Goal: Check status: Check status

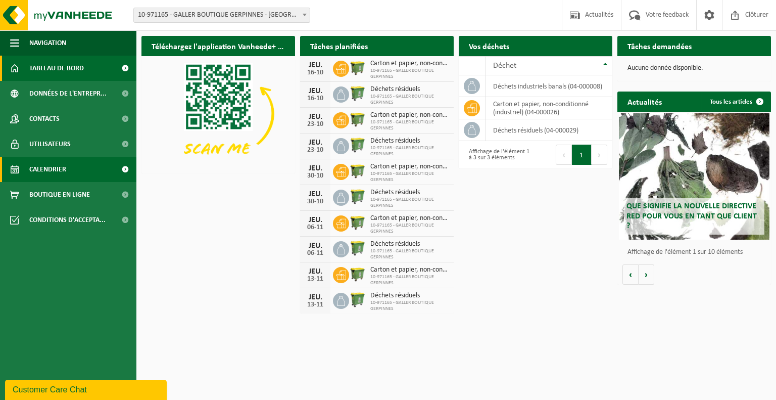
click at [71, 174] on link "Calendrier" at bounding box center [68, 169] width 136 height 25
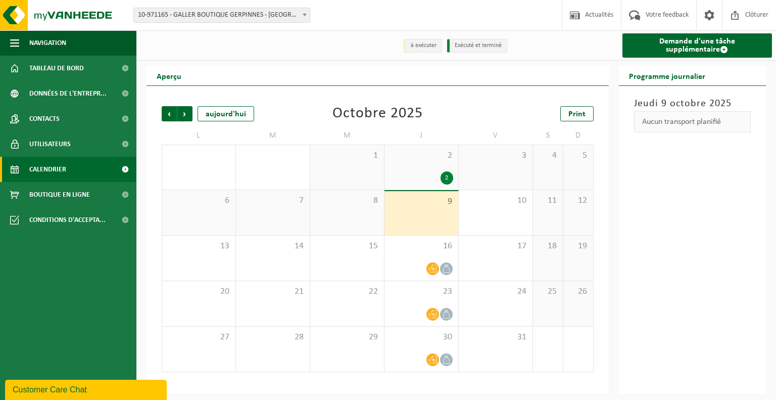
click at [419, 217] on div "9" at bounding box center [421, 213] width 74 height 44
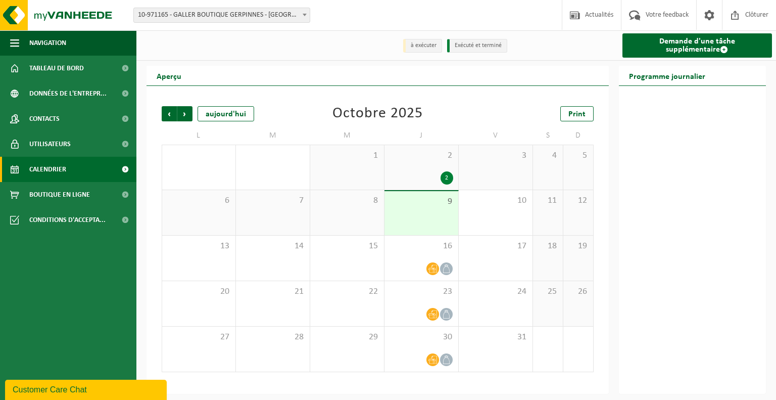
click at [419, 217] on div "9" at bounding box center [421, 213] width 74 height 44
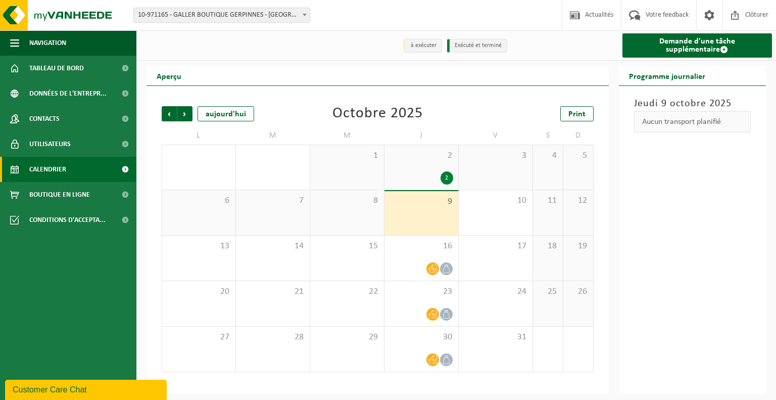
click at [349, 210] on div "8" at bounding box center [347, 212] width 74 height 45
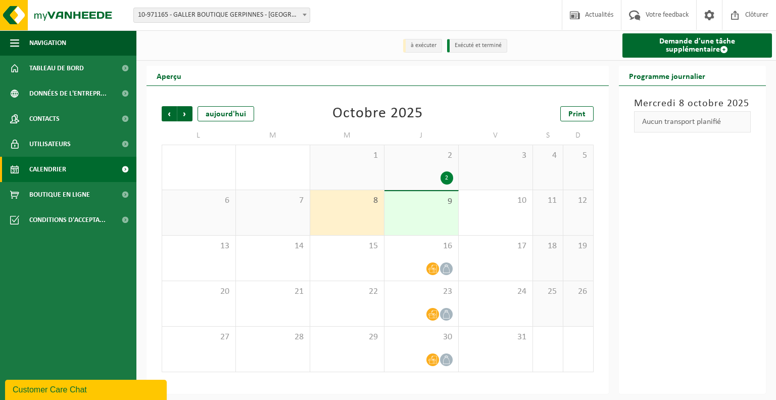
click at [416, 198] on span "9" at bounding box center [422, 201] width 64 height 11
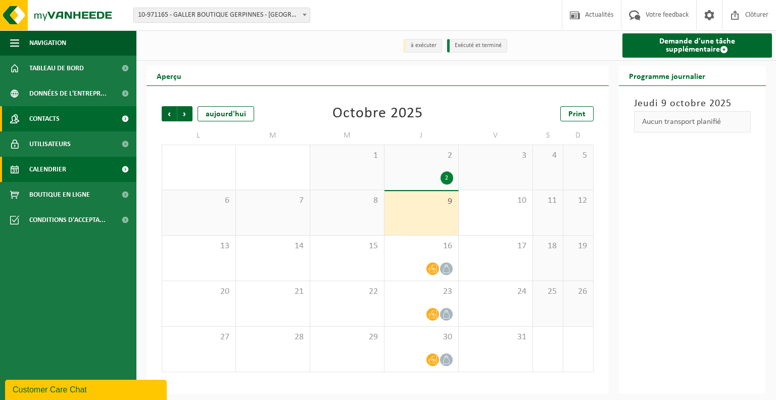
click at [63, 125] on link "Contacts" at bounding box center [68, 118] width 136 height 25
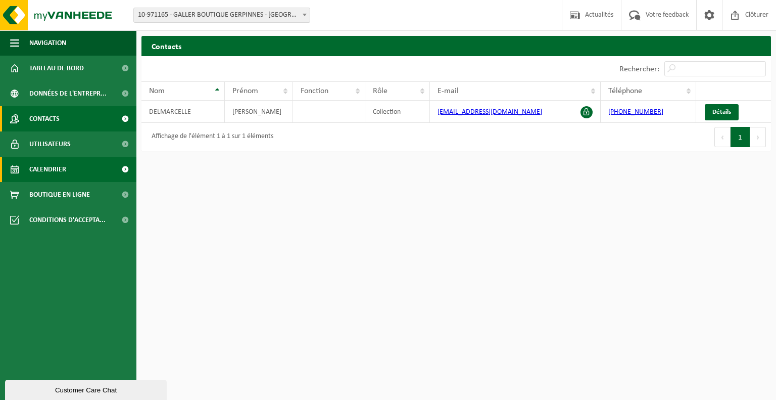
click at [101, 165] on link "Calendrier" at bounding box center [68, 169] width 136 height 25
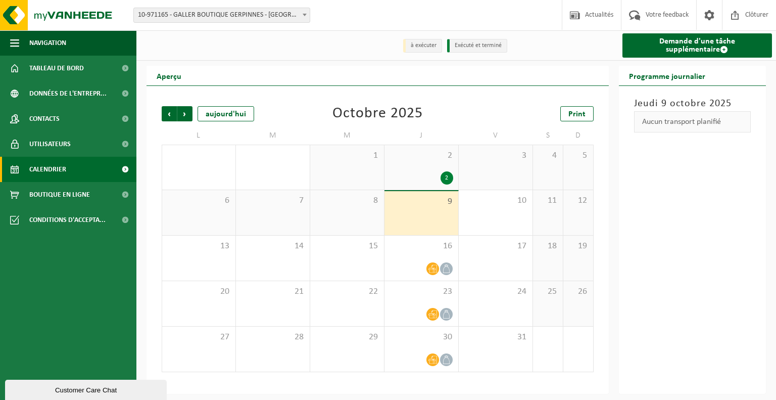
click at [425, 230] on div "9" at bounding box center [421, 213] width 74 height 44
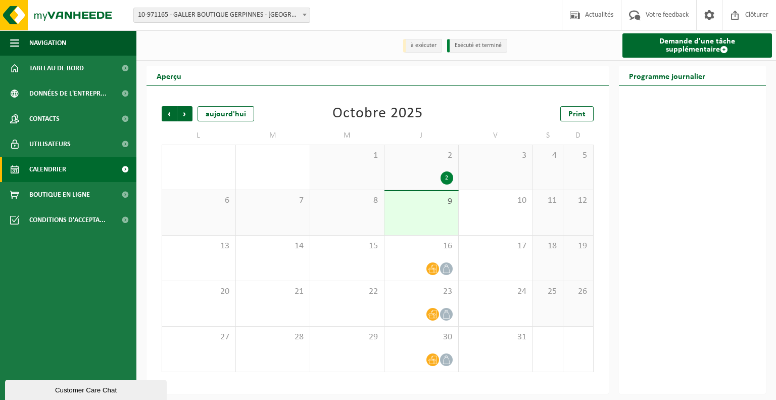
click at [439, 173] on div "2" at bounding box center [422, 177] width 64 height 13
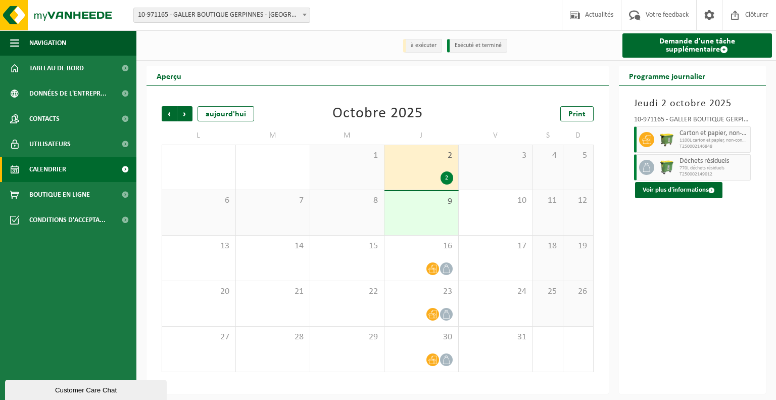
click at [433, 214] on div "9" at bounding box center [421, 213] width 74 height 44
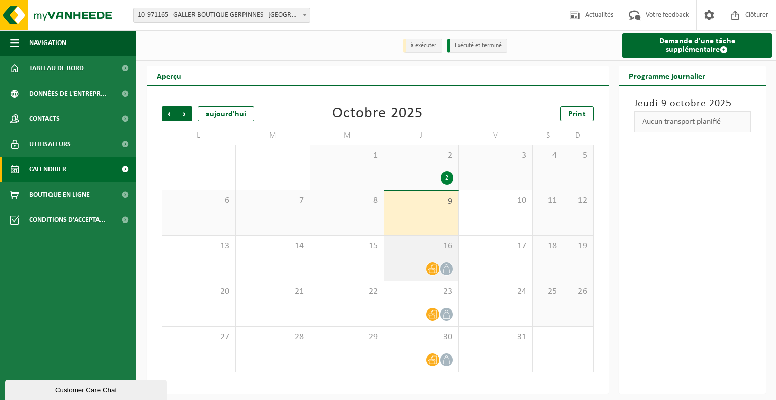
click at [408, 255] on div "16" at bounding box center [421, 257] width 74 height 45
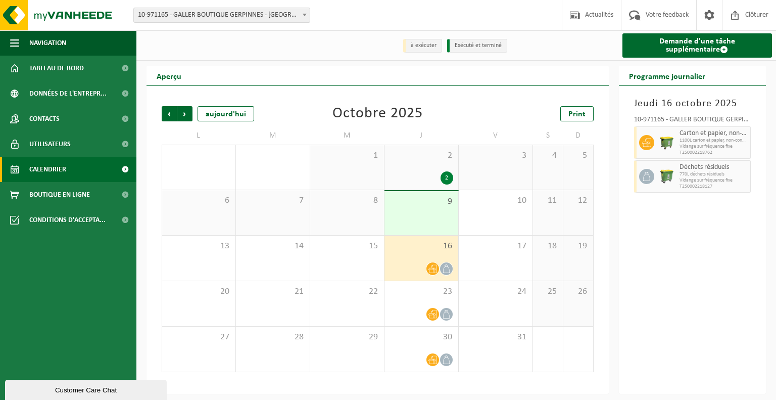
click at [415, 223] on div "9" at bounding box center [421, 213] width 74 height 44
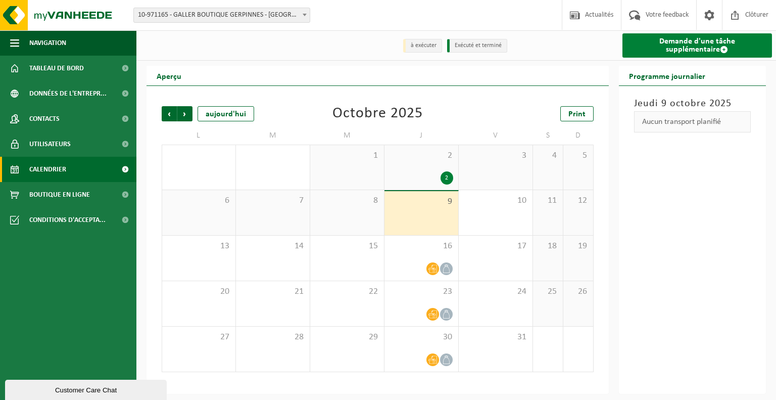
click at [720, 47] on span at bounding box center [724, 49] width 8 height 8
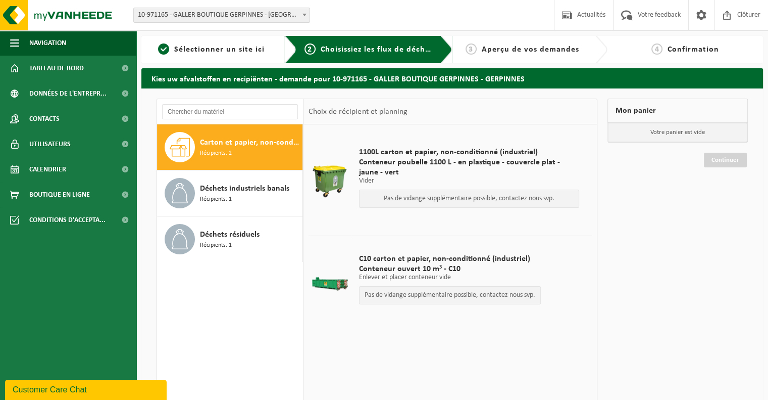
click at [541, 202] on div "Pas de vidange supplémentaire possible, contactez nous svp." at bounding box center [469, 198] width 221 height 18
click at [101, 69] on link "Tableau de bord" at bounding box center [68, 68] width 136 height 25
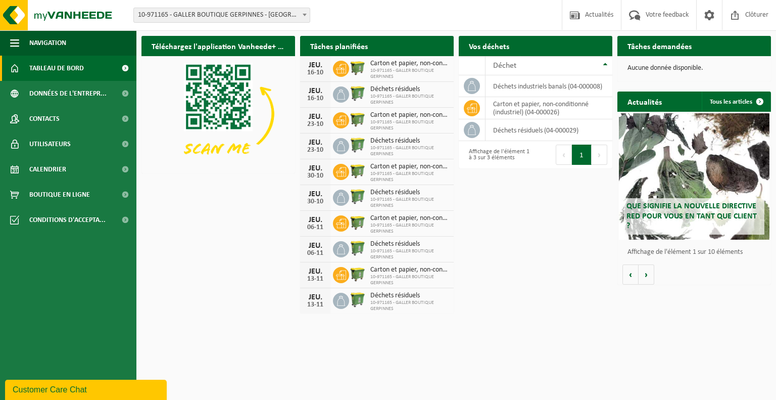
click at [295, 14] on span "10-971165 - GALLER BOUTIQUE GERPINNES - [GEOGRAPHIC_DATA]" at bounding box center [222, 15] width 176 height 14
click at [95, 121] on link "Contacts" at bounding box center [68, 118] width 136 height 25
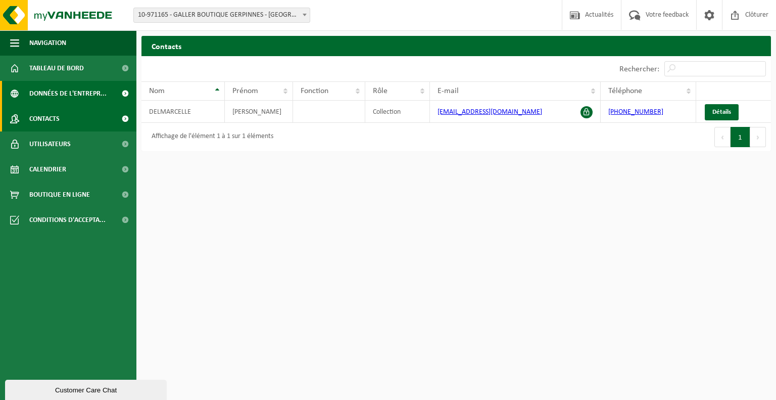
click at [82, 88] on span "Données de l'entrepr..." at bounding box center [67, 93] width 77 height 25
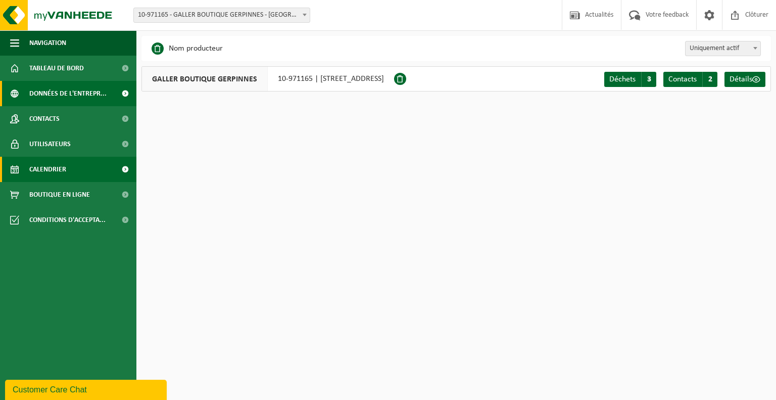
click at [53, 172] on span "Calendrier" at bounding box center [47, 169] width 37 height 25
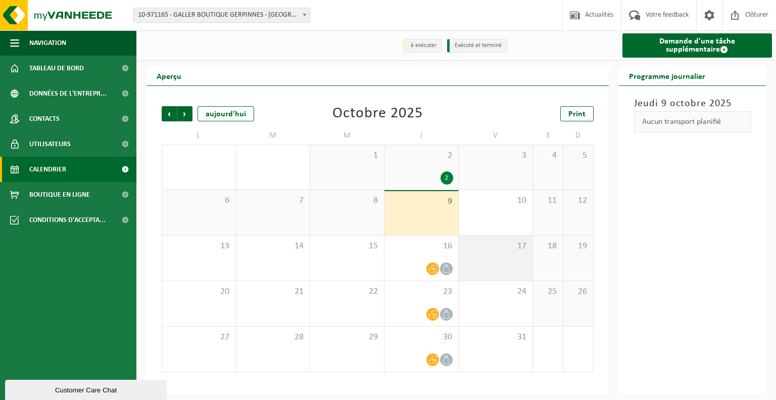
click at [493, 261] on div "17" at bounding box center [496, 257] width 74 height 45
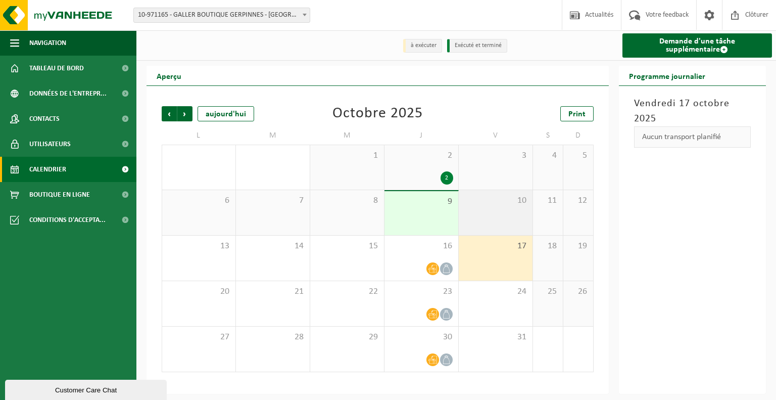
click at [500, 220] on div "10" at bounding box center [496, 212] width 74 height 45
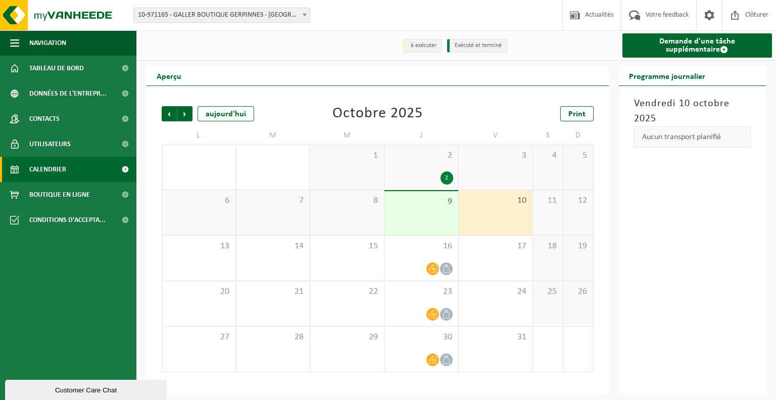
click at [441, 220] on div "9" at bounding box center [421, 213] width 74 height 44
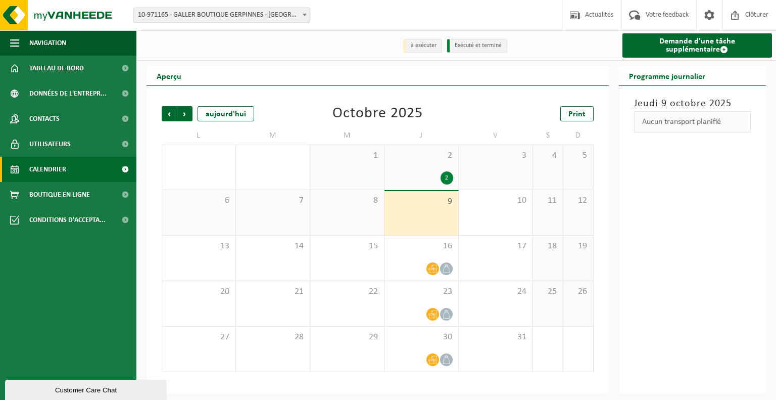
click at [354, 215] on div "8" at bounding box center [347, 212] width 74 height 45
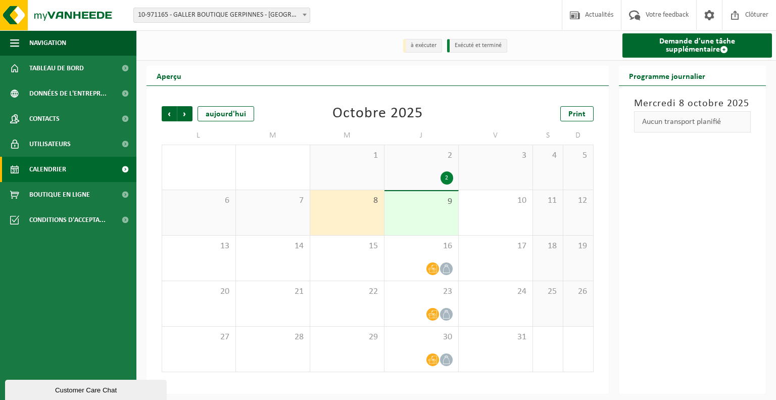
click at [267, 212] on div "7" at bounding box center [273, 212] width 74 height 45
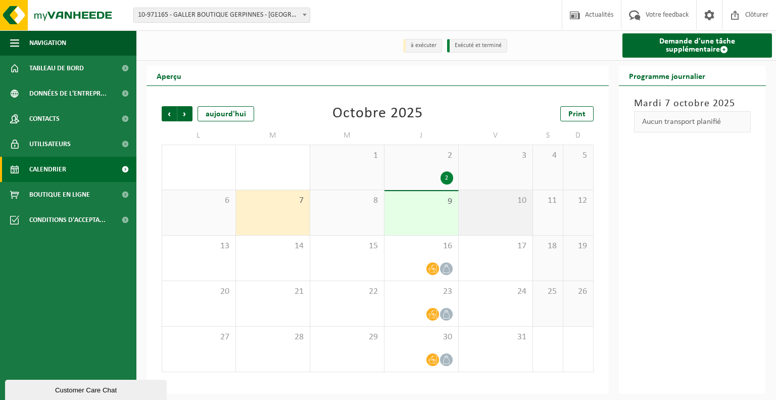
click at [499, 220] on div "10" at bounding box center [496, 212] width 74 height 45
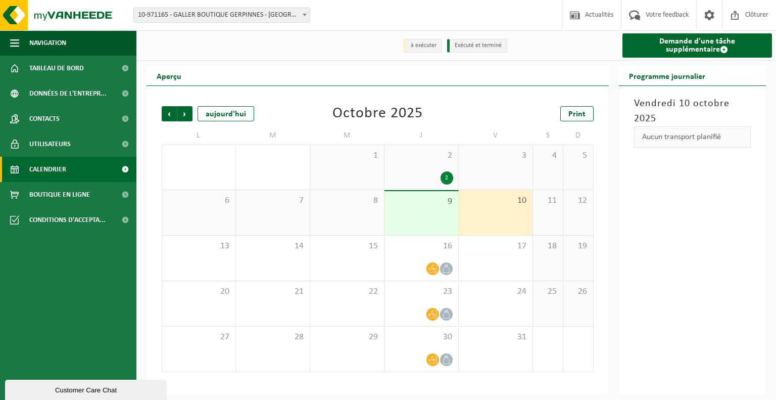
click at [417, 172] on div "2" at bounding box center [422, 177] width 64 height 13
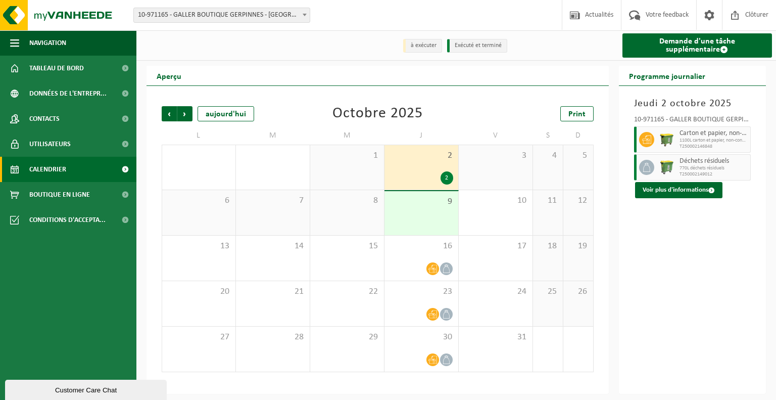
click at [420, 216] on div "9" at bounding box center [421, 213] width 74 height 44
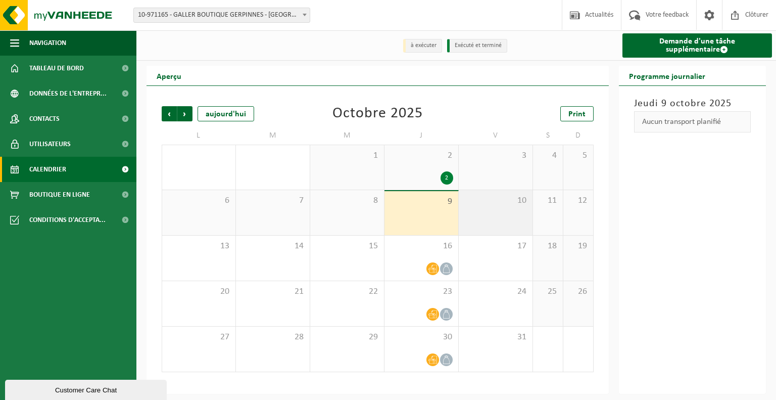
click at [479, 208] on div "10" at bounding box center [496, 212] width 74 height 45
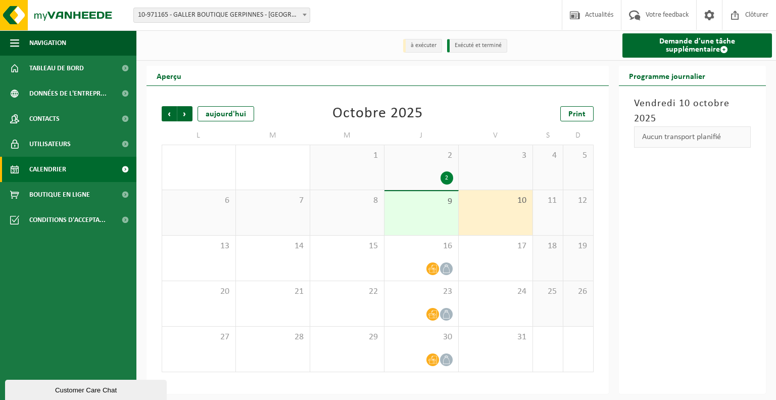
click at [427, 221] on div "9" at bounding box center [421, 213] width 74 height 44
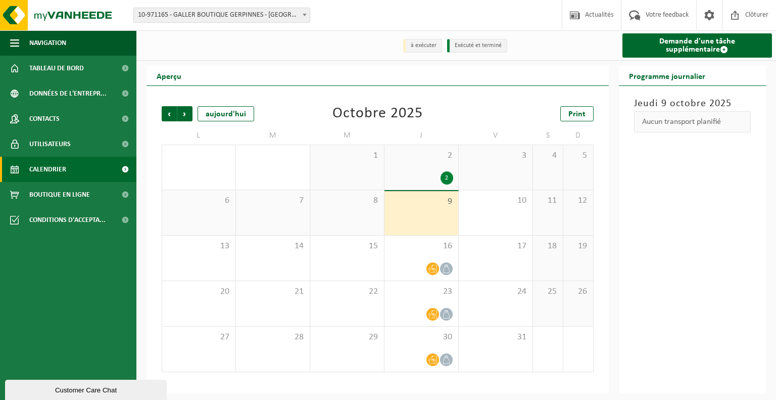
click at [420, 155] on span "2" at bounding box center [422, 155] width 64 height 11
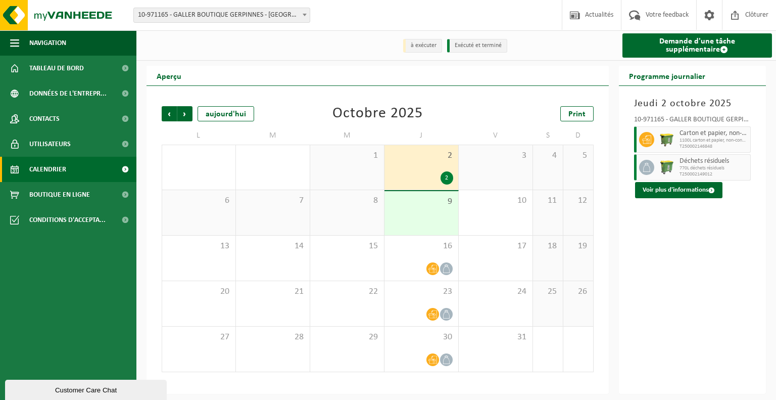
click at [421, 206] on span "9" at bounding box center [422, 201] width 64 height 11
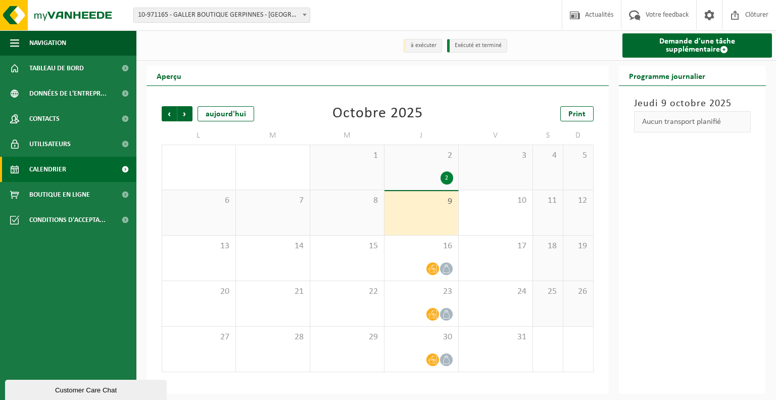
click at [342, 211] on div "8" at bounding box center [347, 212] width 74 height 45
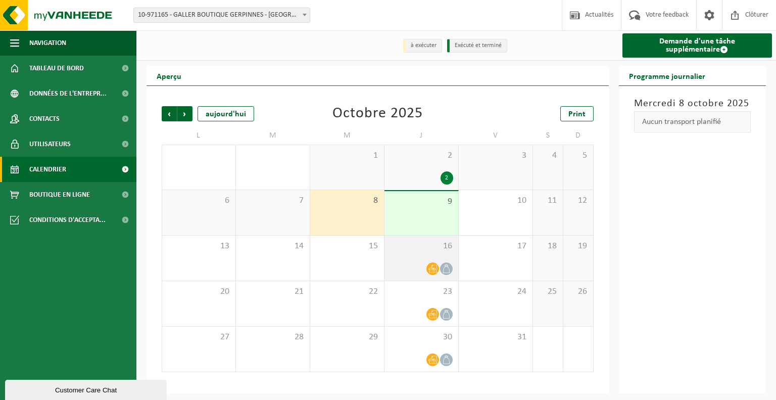
click at [431, 251] on span "16" at bounding box center [422, 245] width 64 height 11
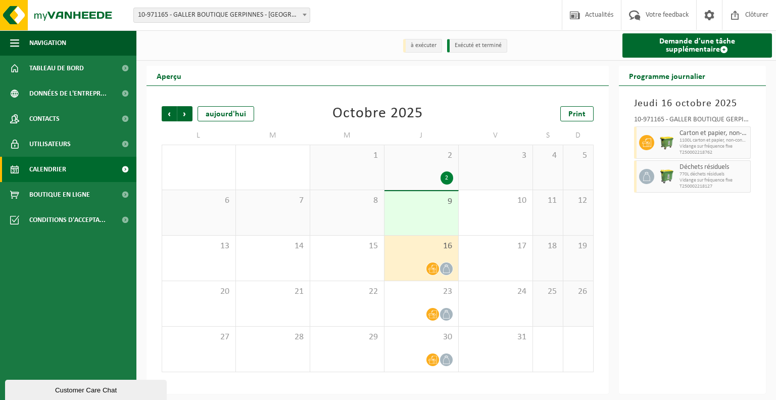
click at [427, 218] on div "9" at bounding box center [421, 213] width 74 height 44
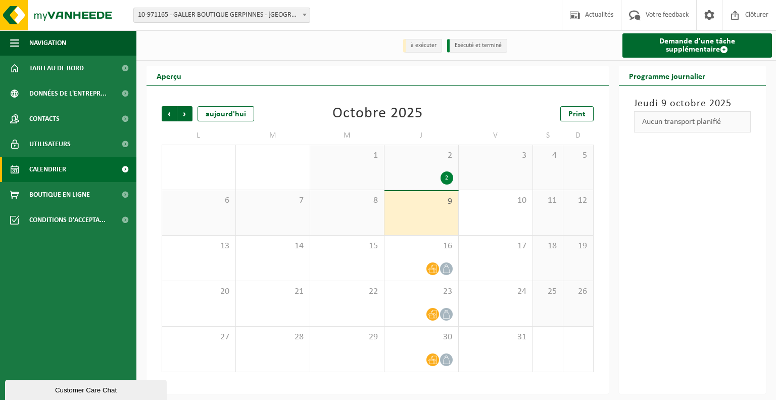
click at [344, 215] on div "8" at bounding box center [347, 212] width 74 height 45
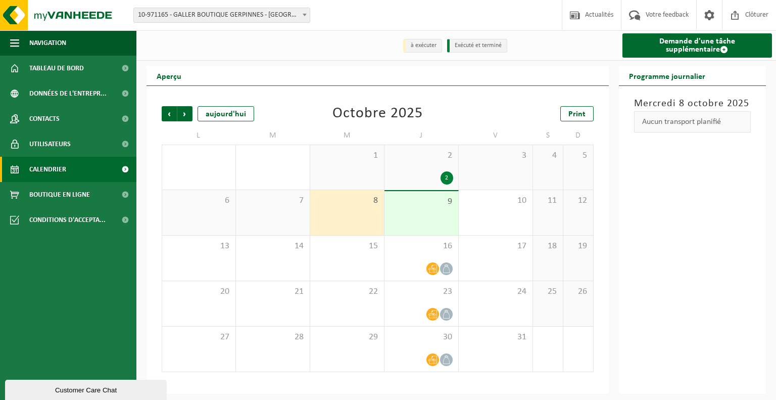
click at [418, 208] on div "9" at bounding box center [421, 213] width 74 height 44
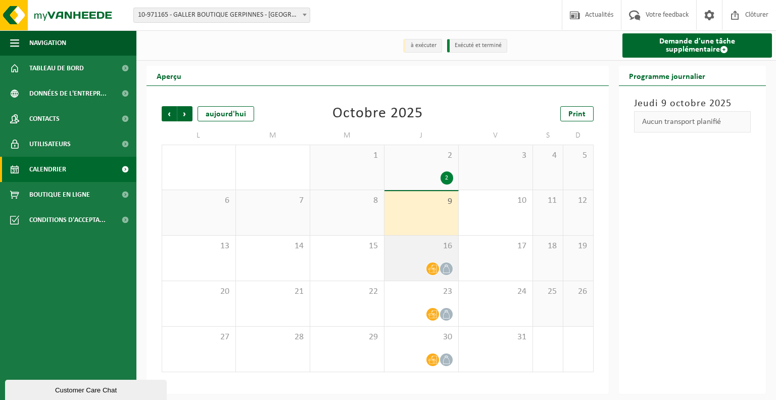
click at [398, 246] on span "16" at bounding box center [422, 245] width 64 height 11
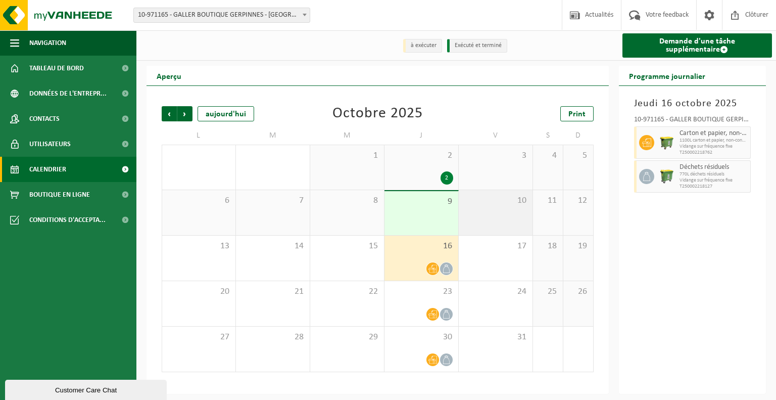
click at [491, 214] on div "10" at bounding box center [496, 212] width 74 height 45
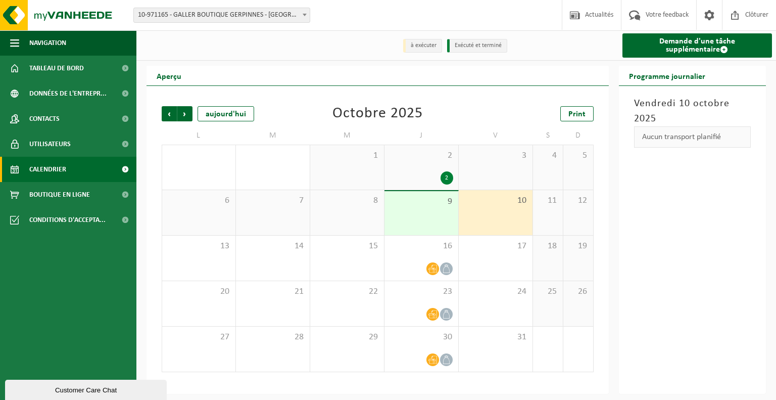
click at [358, 216] on div "8" at bounding box center [347, 212] width 74 height 45
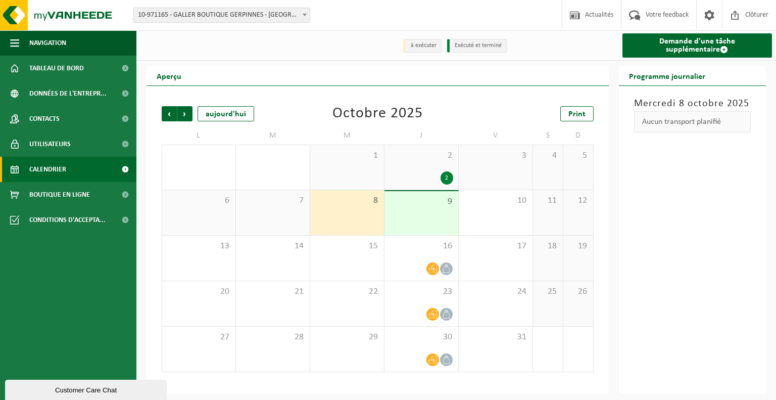
click at [423, 212] on div "9" at bounding box center [421, 213] width 74 height 44
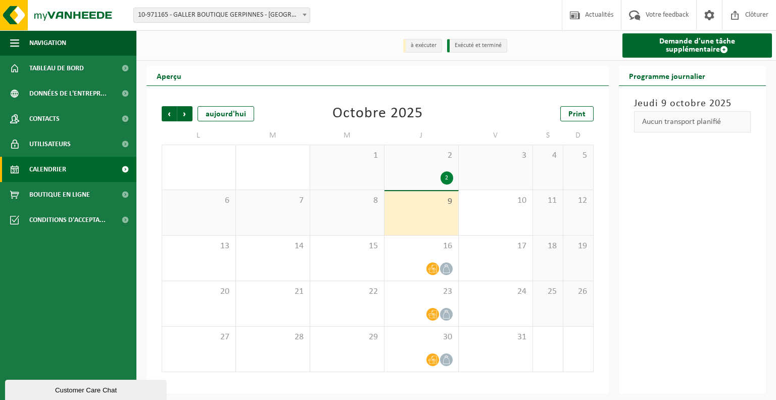
click at [39, 268] on ul "Navigation Actualités Votre feedback Clôturer Tableau de bord Données de l'entr…" at bounding box center [68, 214] width 136 height 369
click at [54, 278] on ul "Navigation Actualités Votre feedback Clôturer Tableau de bord Données de l'entr…" at bounding box center [68, 214] width 136 height 369
click at [475, 215] on div "10" at bounding box center [496, 212] width 74 height 45
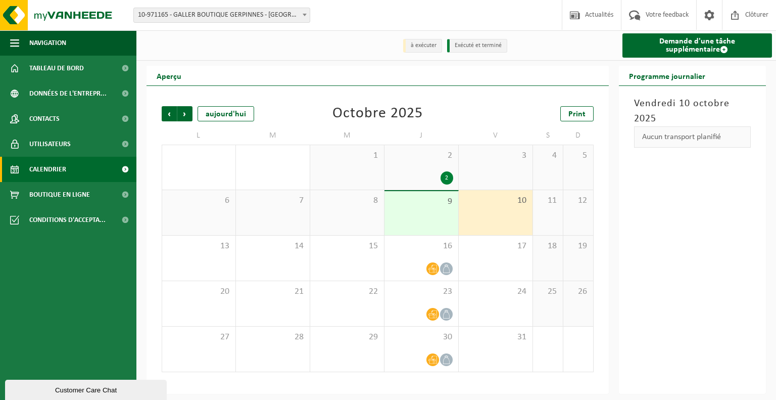
click at [443, 220] on div "9" at bounding box center [421, 213] width 74 height 44
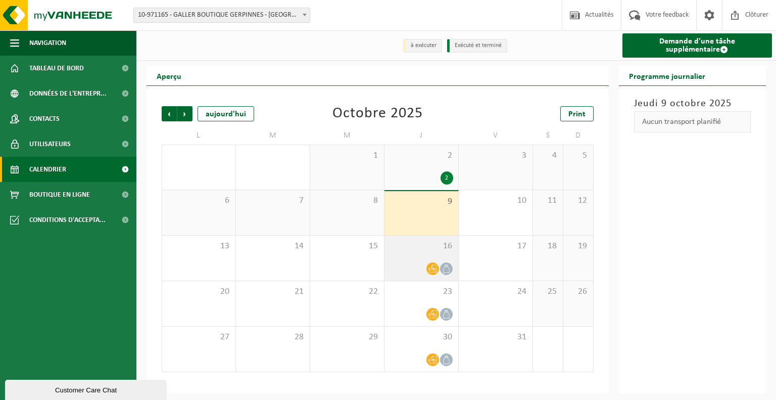
click at [402, 269] on div at bounding box center [422, 269] width 64 height 14
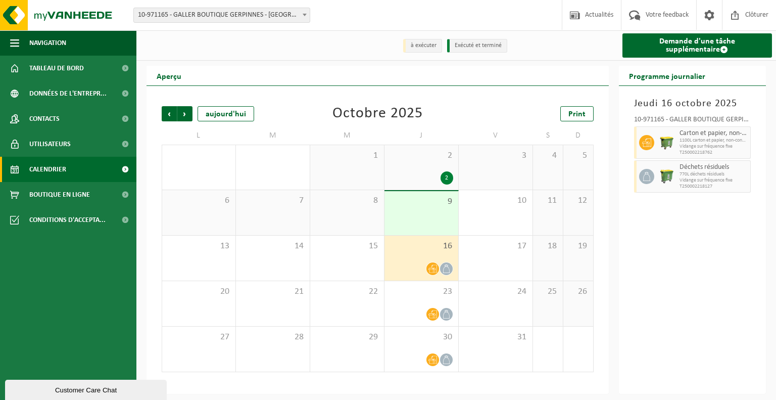
click at [431, 202] on span "9" at bounding box center [422, 201] width 64 height 11
